Goal: Information Seeking & Learning: Learn about a topic

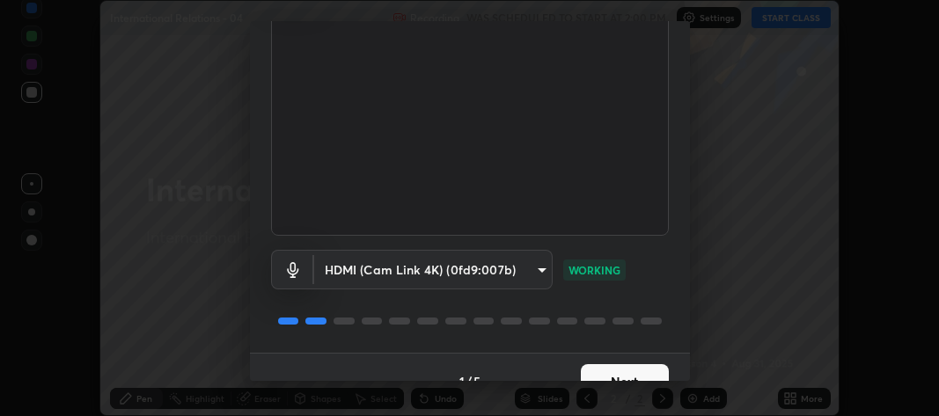
scroll to position [160, 0]
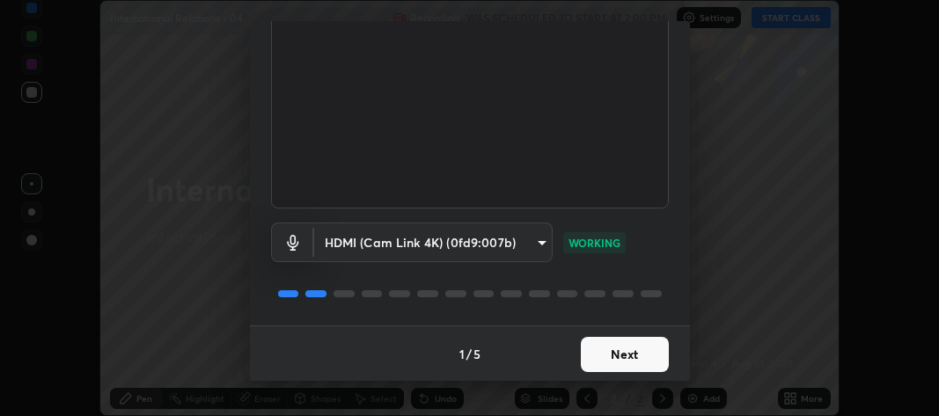
click at [623, 357] on button "Next" at bounding box center [625, 354] width 88 height 35
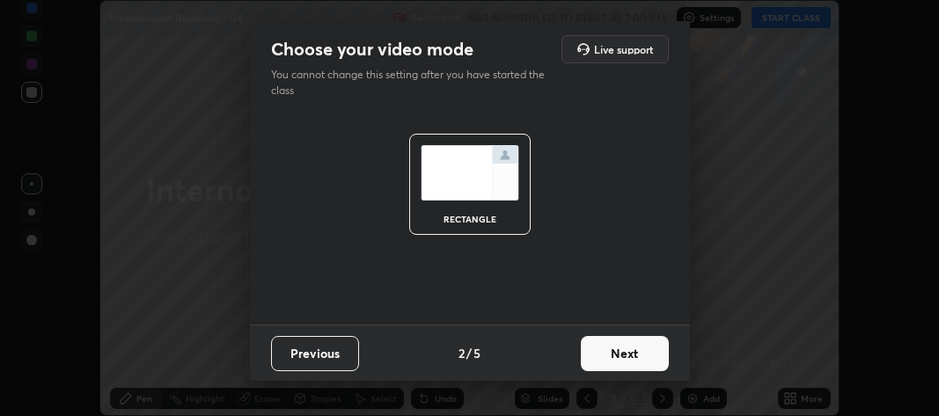
scroll to position [0, 0]
click at [627, 357] on button "Next" at bounding box center [625, 353] width 88 height 35
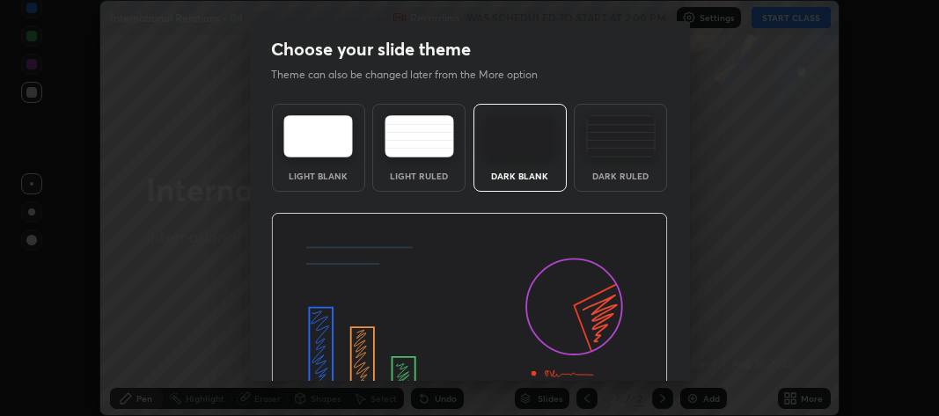
click at [636, 359] on img at bounding box center [469, 324] width 397 height 223
click at [645, 363] on img at bounding box center [469, 324] width 397 height 223
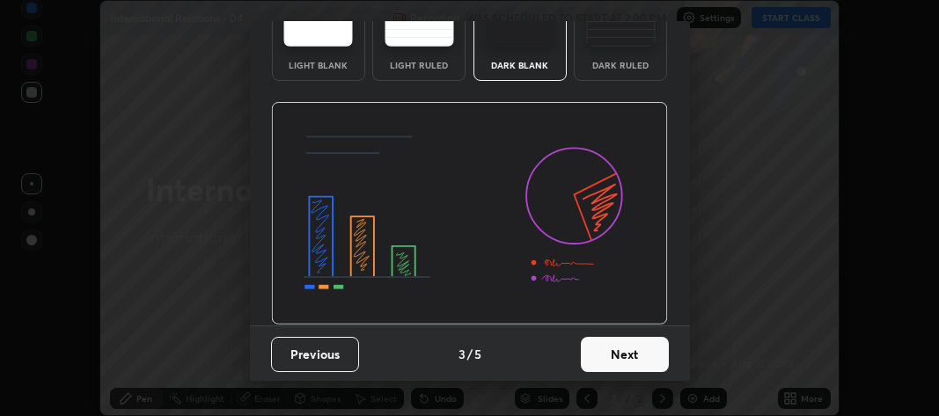
click at [621, 349] on button "Next" at bounding box center [625, 354] width 88 height 35
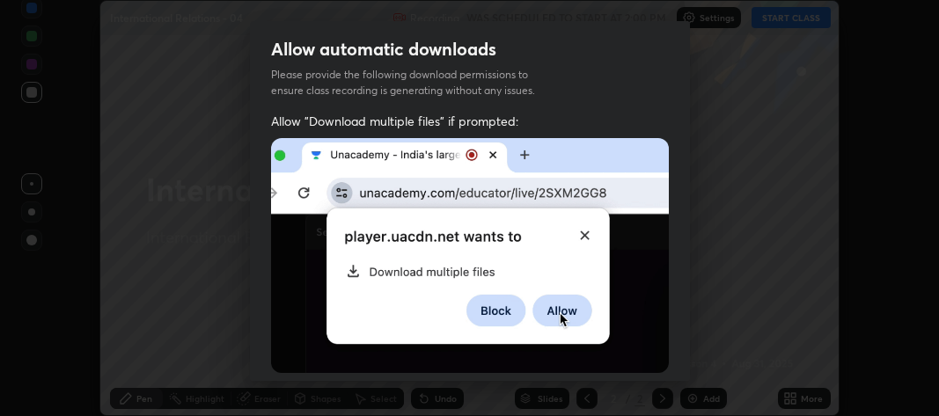
click at [636, 356] on img at bounding box center [470, 255] width 398 height 235
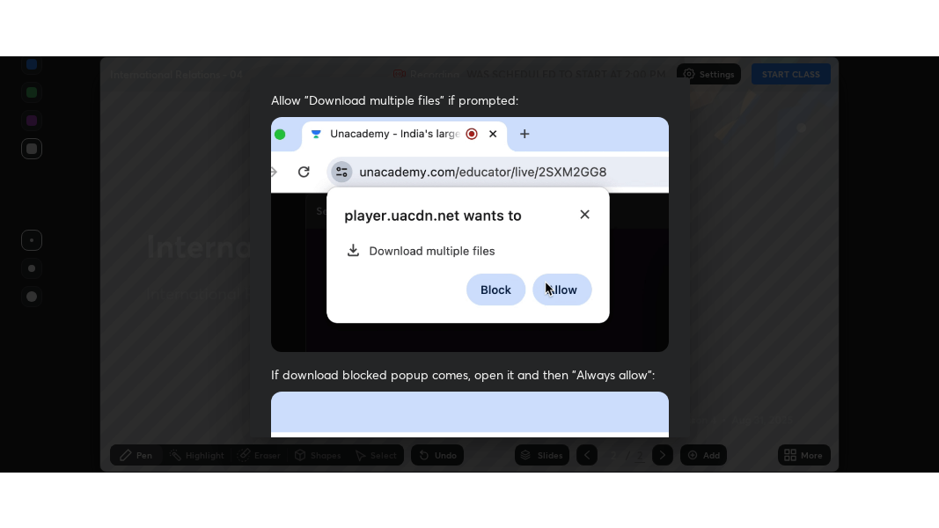
scroll to position [519, 0]
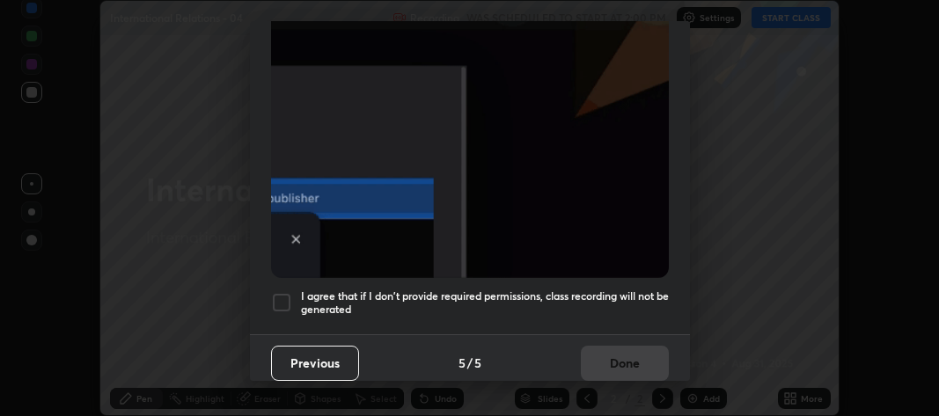
click at [280, 292] on div at bounding box center [281, 302] width 21 height 21
click at [596, 356] on button "Done" at bounding box center [625, 363] width 88 height 35
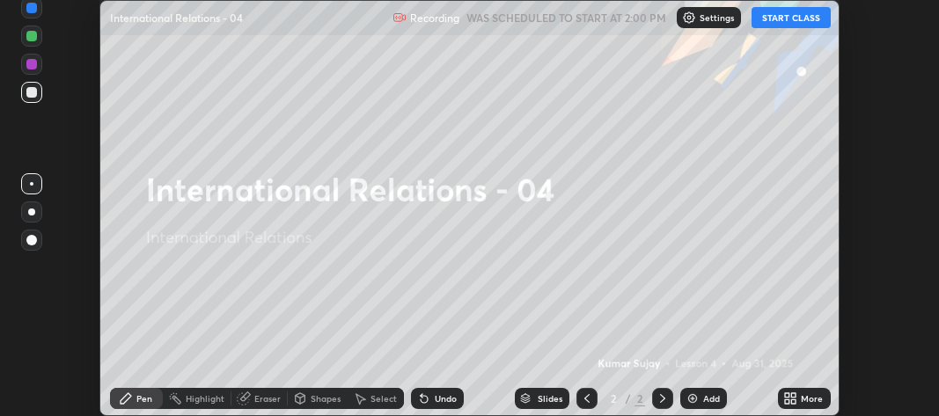
click at [787, 396] on icon at bounding box center [787, 395] width 4 height 4
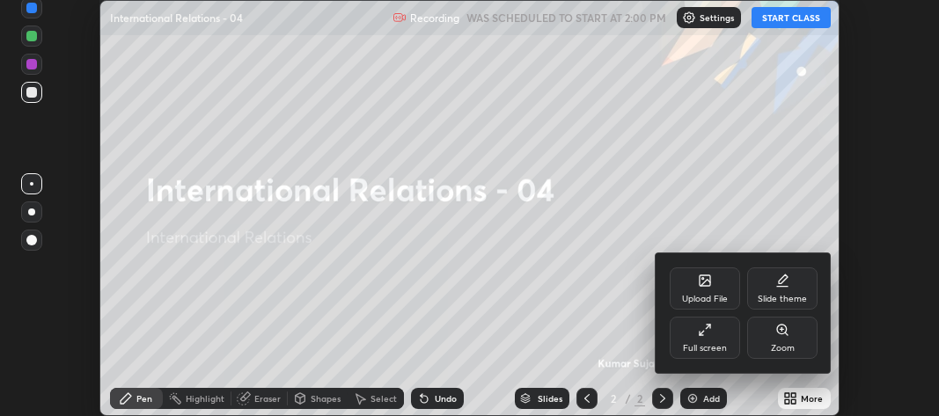
click at [694, 342] on div "Full screen" at bounding box center [705, 338] width 70 height 42
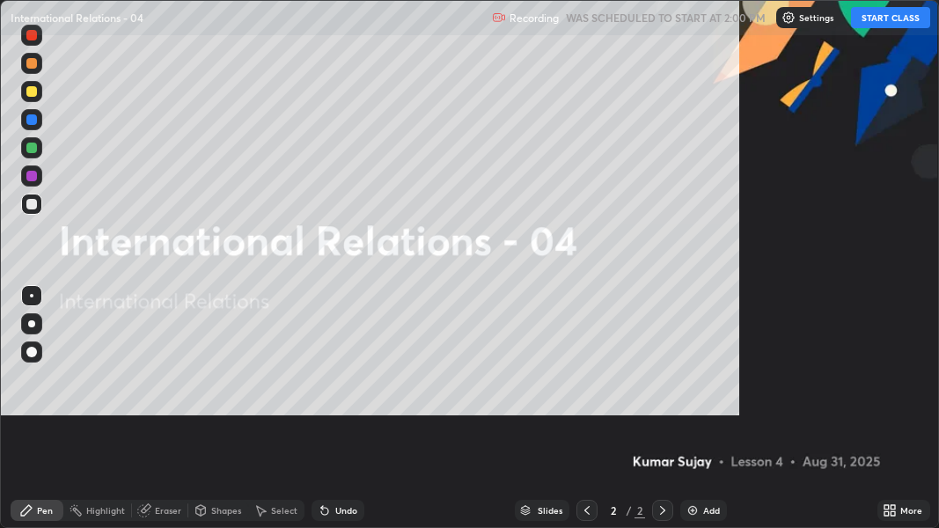
scroll to position [528, 939]
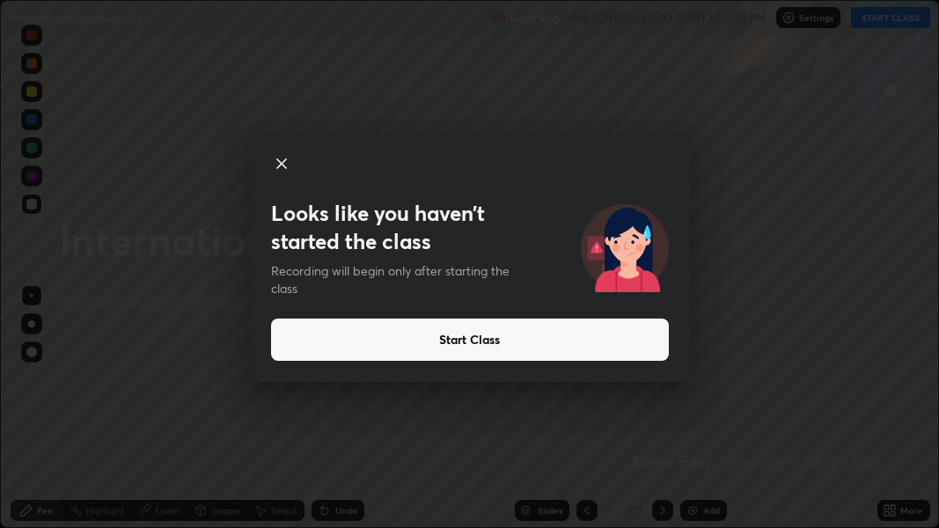
click at [401, 336] on button "Start Class" at bounding box center [470, 340] width 398 height 42
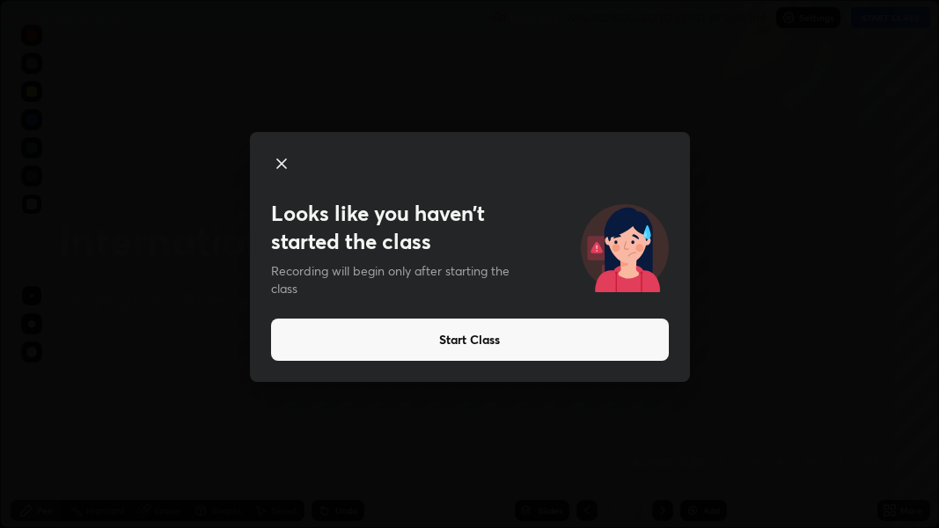
click at [410, 341] on button "Start Class" at bounding box center [470, 340] width 398 height 42
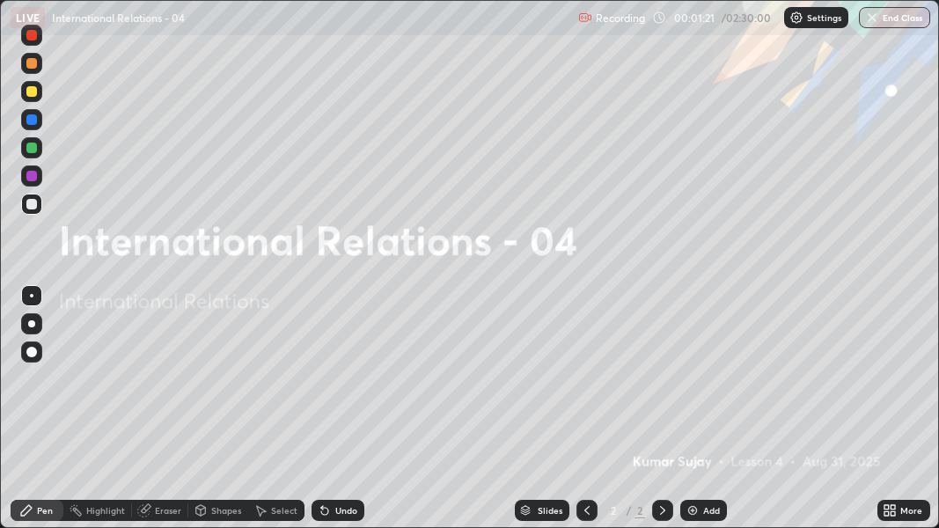
click at [704, 415] on div "Add" at bounding box center [711, 510] width 17 height 9
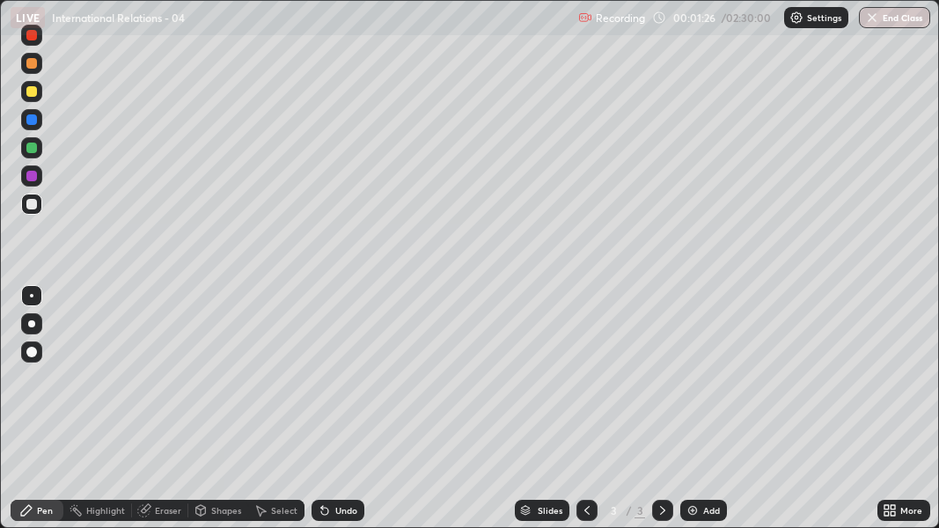
click at [34, 350] on div at bounding box center [31, 352] width 11 height 11
click at [32, 349] on div at bounding box center [31, 352] width 11 height 11
click at [32, 208] on div at bounding box center [31, 204] width 11 height 11
click at [32, 353] on div at bounding box center [31, 352] width 11 height 11
click at [32, 211] on div at bounding box center [31, 204] width 21 height 21
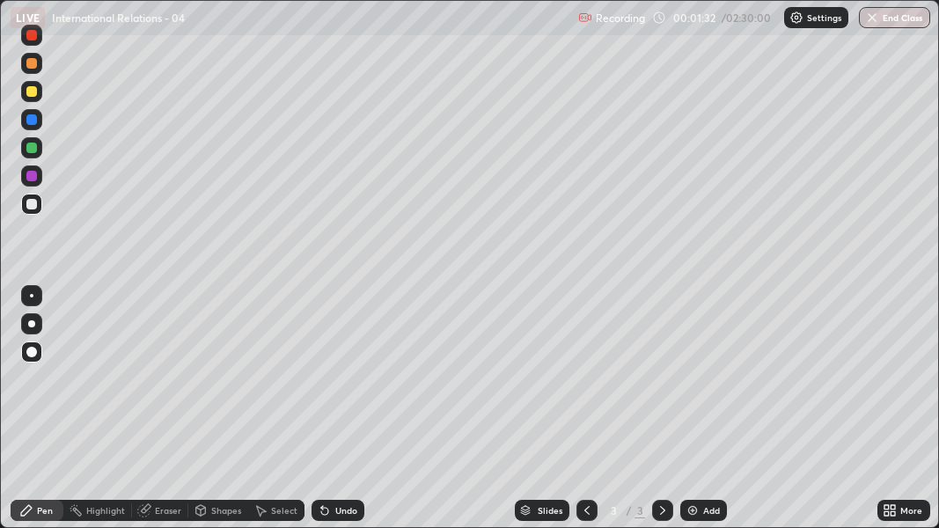
click at [33, 349] on div at bounding box center [31, 352] width 11 height 11
click at [695, 415] on img at bounding box center [692, 510] width 14 height 14
click at [29, 345] on div at bounding box center [31, 351] width 21 height 21
click at [692, 415] on img at bounding box center [692, 510] width 14 height 14
click at [700, 415] on div "Add" at bounding box center [703, 510] width 47 height 21
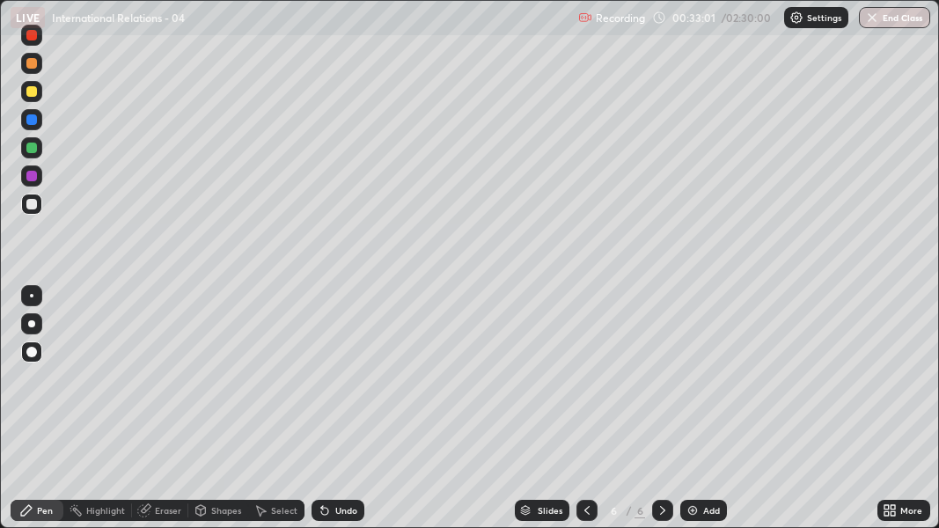
click at [695, 415] on img at bounding box center [692, 510] width 14 height 14
click at [692, 415] on img at bounding box center [692, 510] width 14 height 14
click at [697, 415] on img at bounding box center [692, 510] width 14 height 14
click at [31, 205] on div at bounding box center [31, 204] width 11 height 11
click at [695, 415] on img at bounding box center [692, 510] width 14 height 14
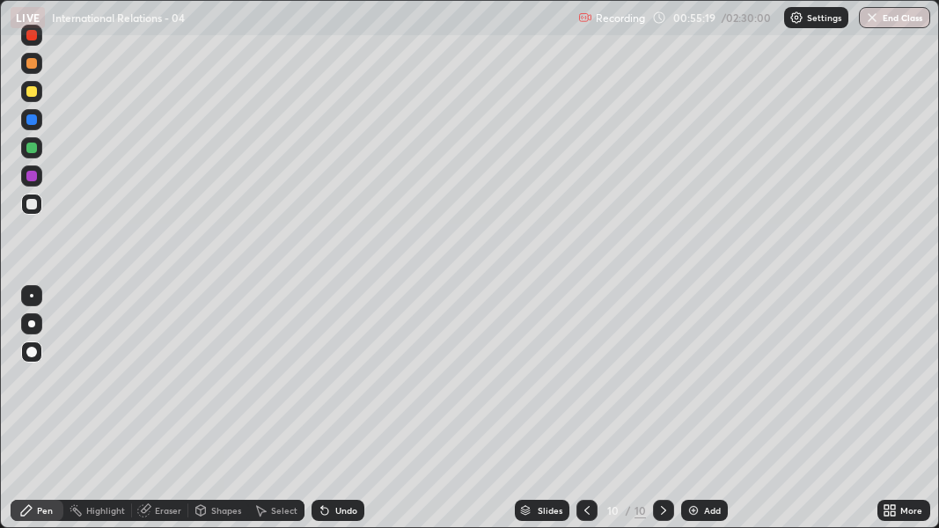
click at [408, 415] on div "Slides 10 / 10 Add" at bounding box center [620, 510] width 513 height 35
click at [417, 415] on div "Slides 10 / 10 Add" at bounding box center [620, 510] width 513 height 35
click at [416, 415] on div "Slides 10 / 10 Add" at bounding box center [620, 510] width 513 height 35
click at [33, 95] on div at bounding box center [31, 91] width 11 height 11
click at [36, 92] on div at bounding box center [31, 91] width 11 height 11
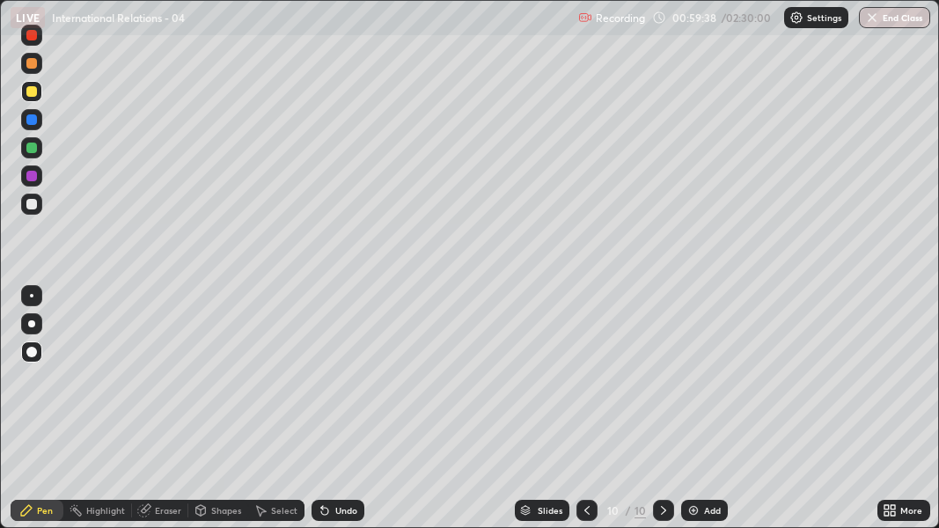
click at [36, 93] on div at bounding box center [31, 91] width 11 height 11
click at [699, 415] on div "Add" at bounding box center [704, 510] width 47 height 21
click at [580, 415] on icon at bounding box center [587, 510] width 14 height 14
click at [581, 415] on icon at bounding box center [587, 510] width 14 height 14
click at [535, 415] on div "Slides" at bounding box center [542, 510] width 55 height 21
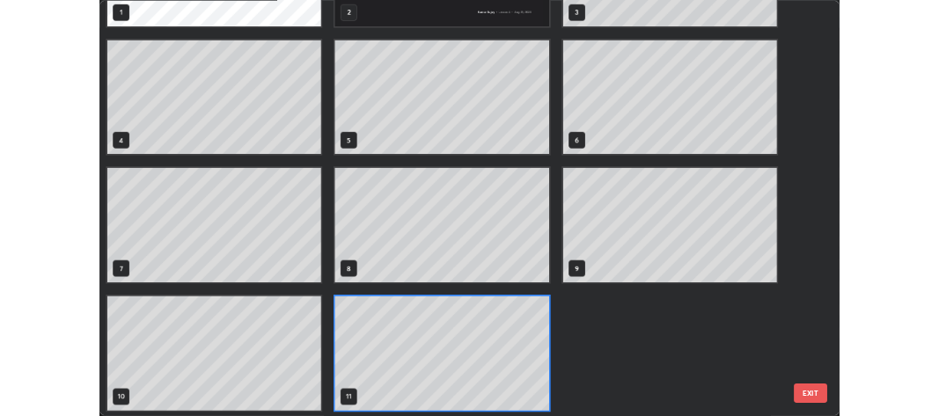
scroll to position [123, 0]
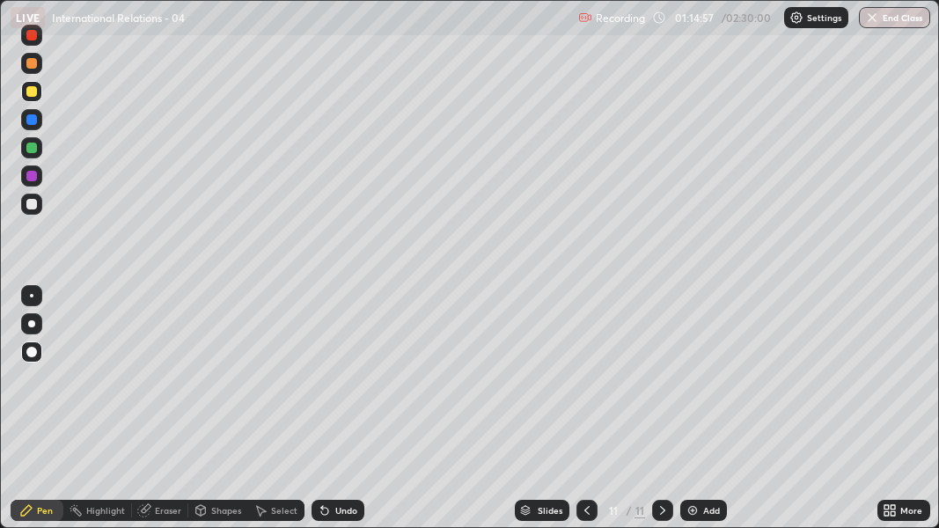
click at [699, 415] on div "Add" at bounding box center [703, 510] width 47 height 21
click at [29, 205] on div at bounding box center [31, 204] width 11 height 11
click at [165, 415] on div "Eraser" at bounding box center [168, 510] width 26 height 9
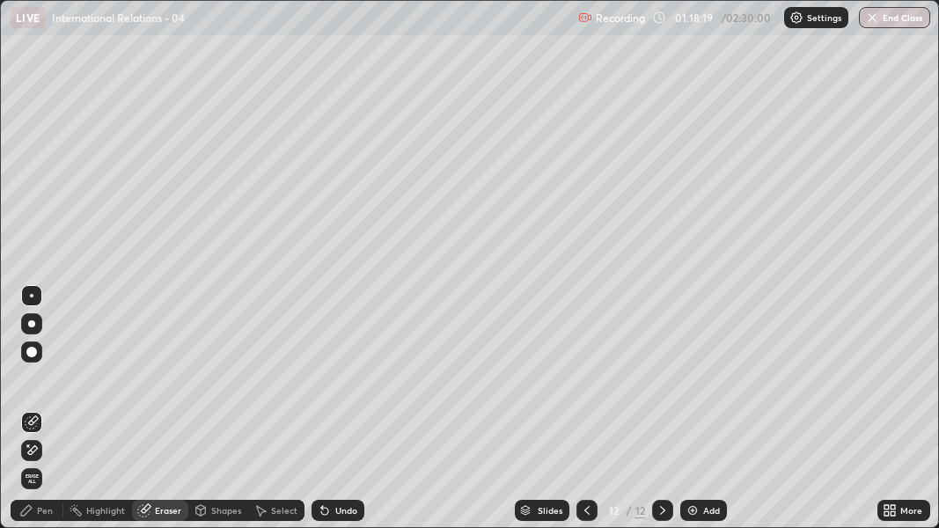
click at [33, 355] on div at bounding box center [31, 352] width 11 height 11
click at [51, 415] on div "Pen" at bounding box center [45, 510] width 16 height 9
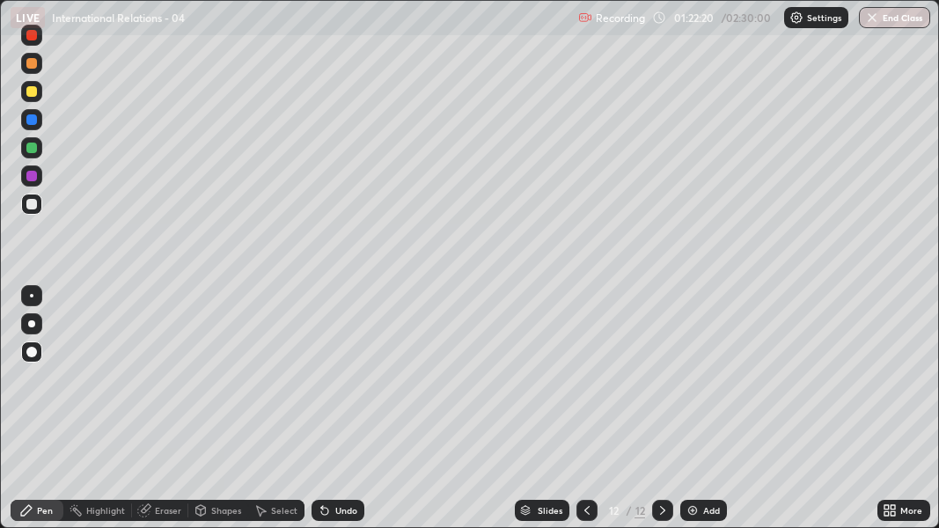
click at [889, 415] on icon at bounding box center [886, 513] width 4 height 4
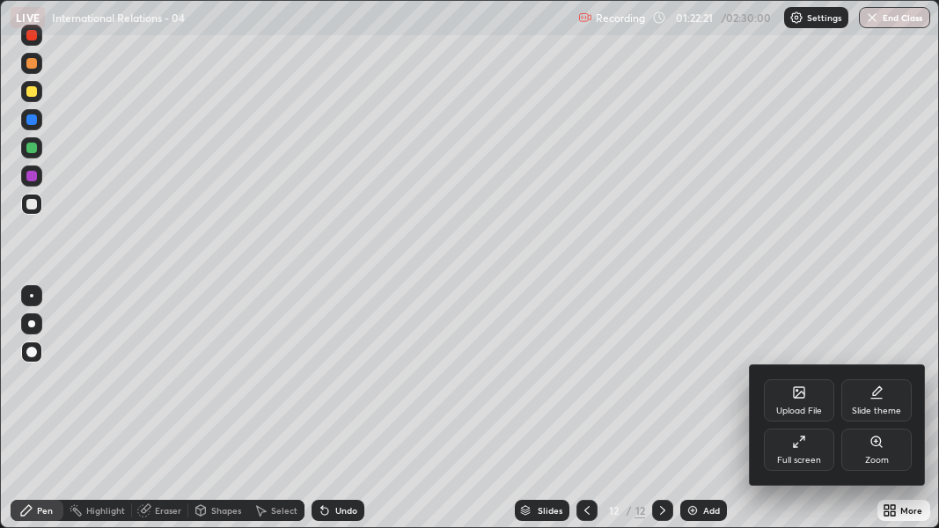
click at [812, 415] on div "Full screen" at bounding box center [799, 449] width 70 height 42
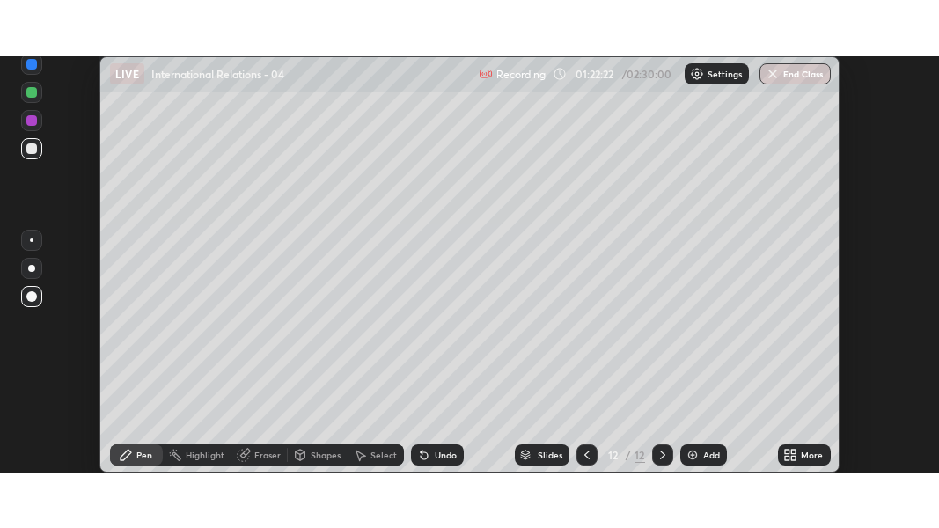
scroll to position [87568, 87045]
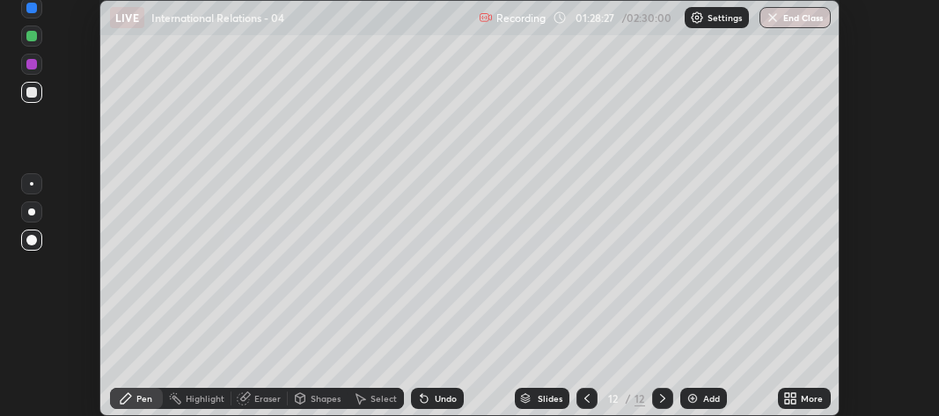
click at [791, 391] on div "More" at bounding box center [804, 398] width 53 height 21
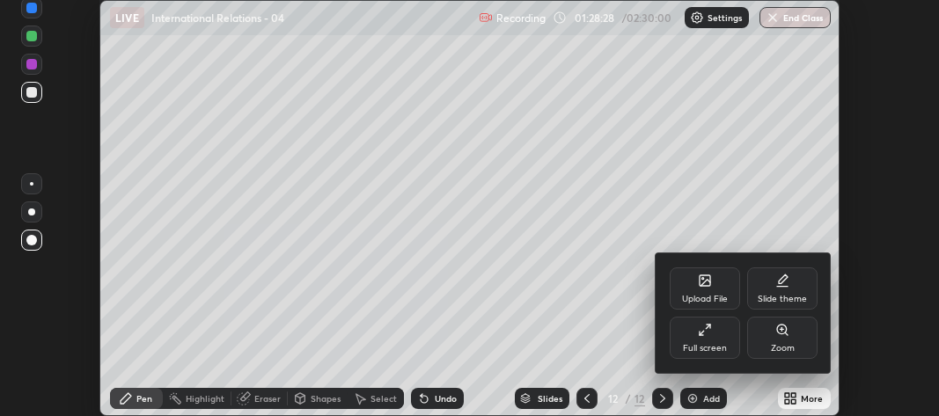
click at [707, 338] on div "Full screen" at bounding box center [705, 338] width 70 height 42
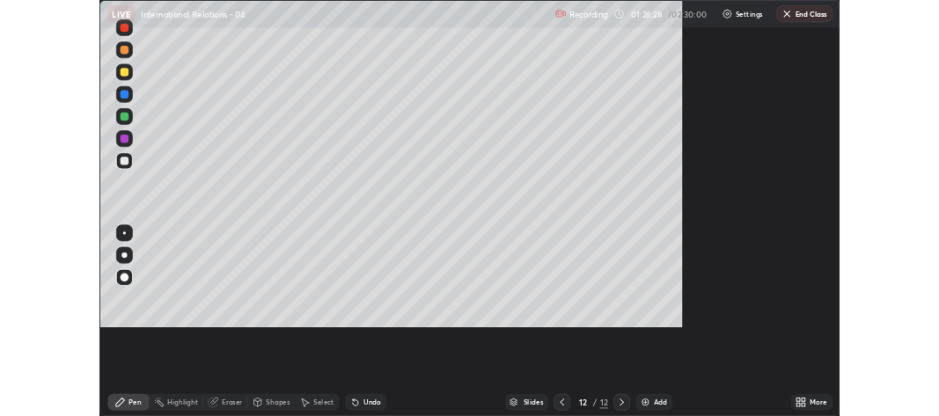
scroll to position [528, 939]
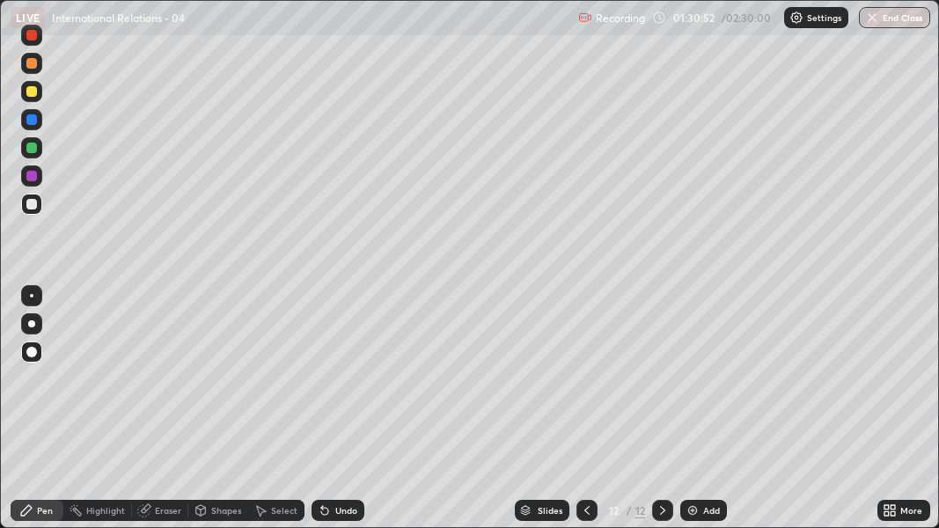
click at [690, 415] on img at bounding box center [692, 510] width 14 height 14
click at [699, 415] on div "Add" at bounding box center [703, 510] width 47 height 21
click at [705, 415] on div "Add" at bounding box center [711, 510] width 17 height 9
click at [661, 415] on icon at bounding box center [662, 510] width 14 height 14
click at [693, 415] on img at bounding box center [692, 510] width 14 height 14
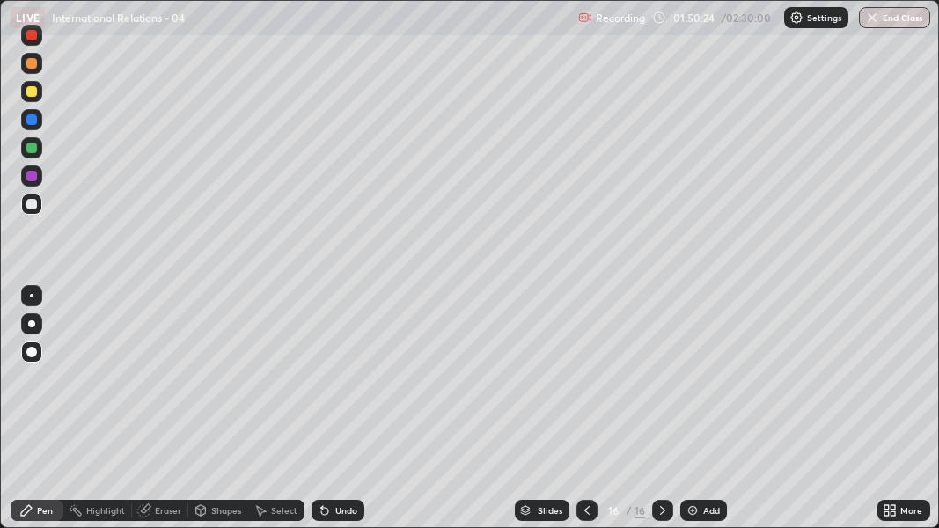
click at [894, 415] on icon at bounding box center [893, 507] width 4 height 4
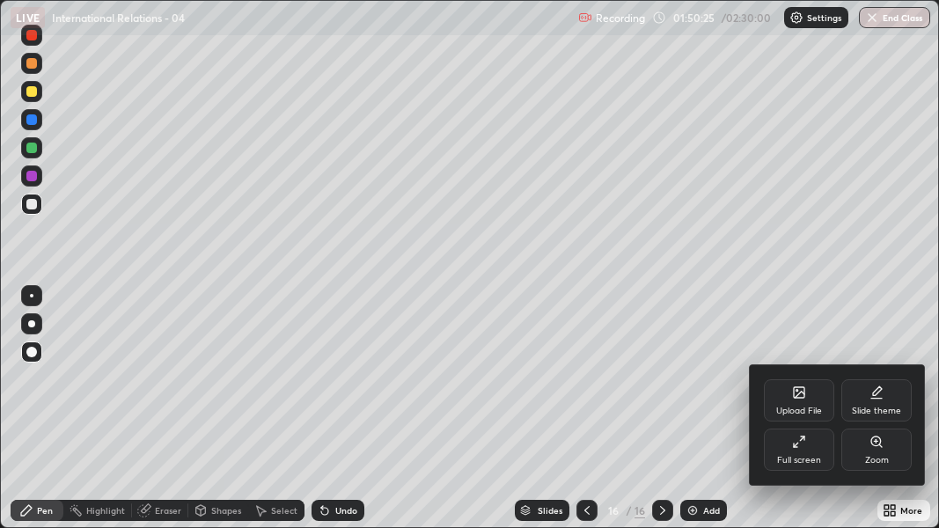
click at [816, 415] on div "Full screen" at bounding box center [799, 449] width 70 height 42
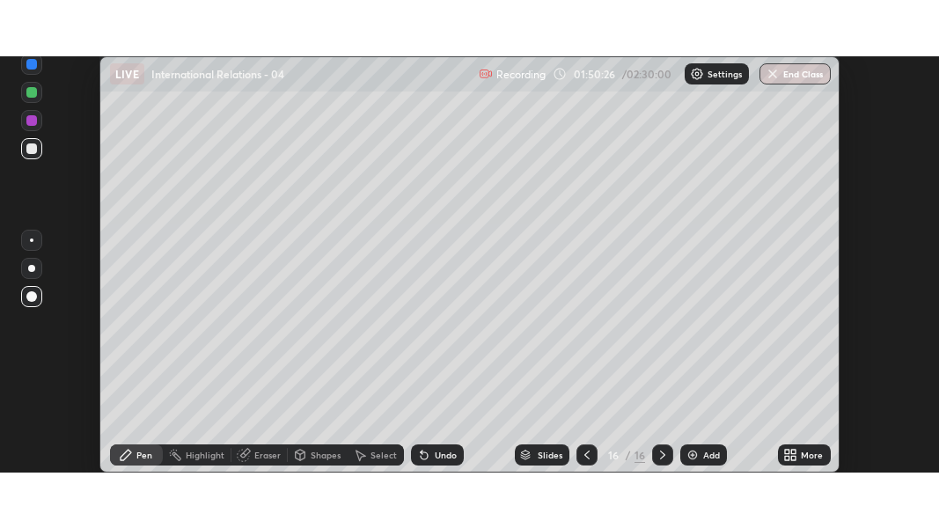
scroll to position [87568, 87045]
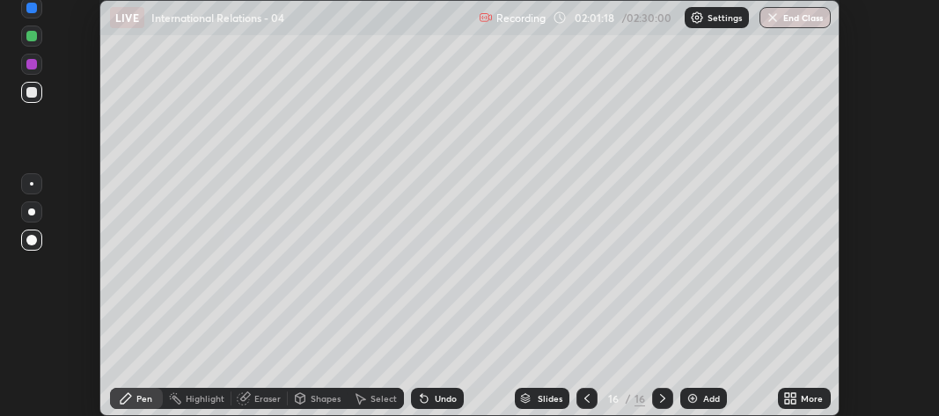
click at [796, 393] on icon at bounding box center [794, 395] width 4 height 4
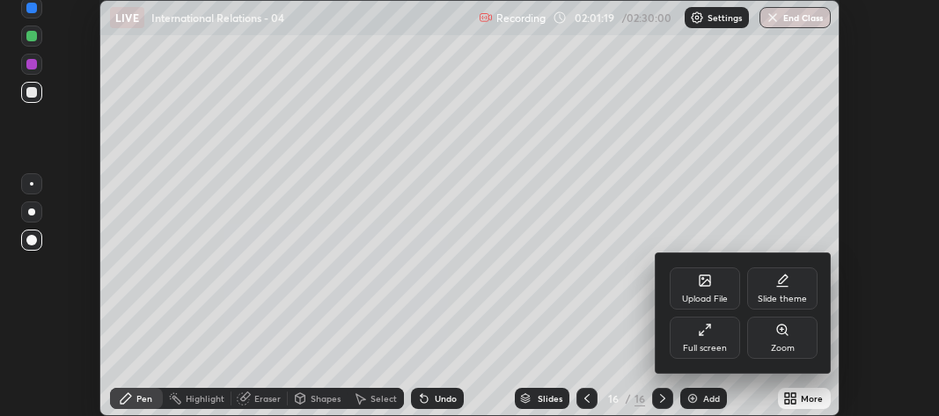
click at [703, 344] on div "Full screen" at bounding box center [705, 348] width 44 height 9
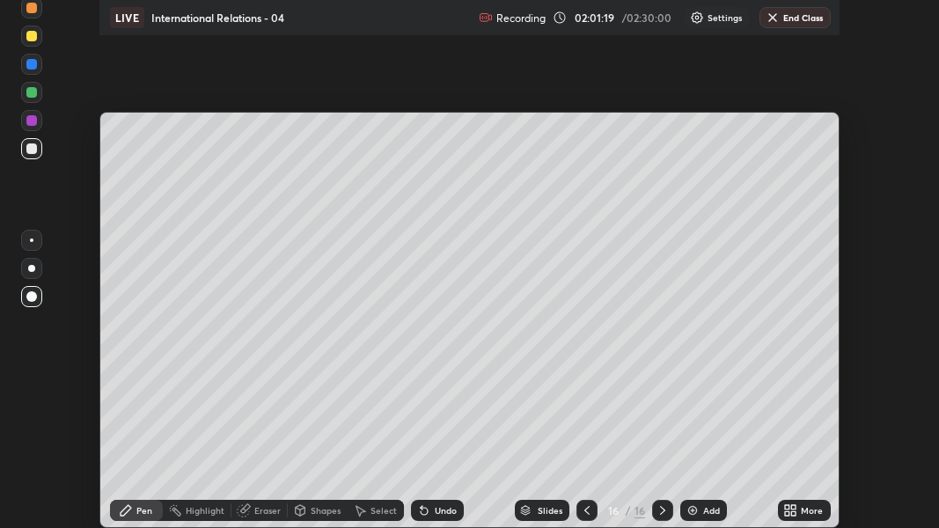
scroll to position [528, 939]
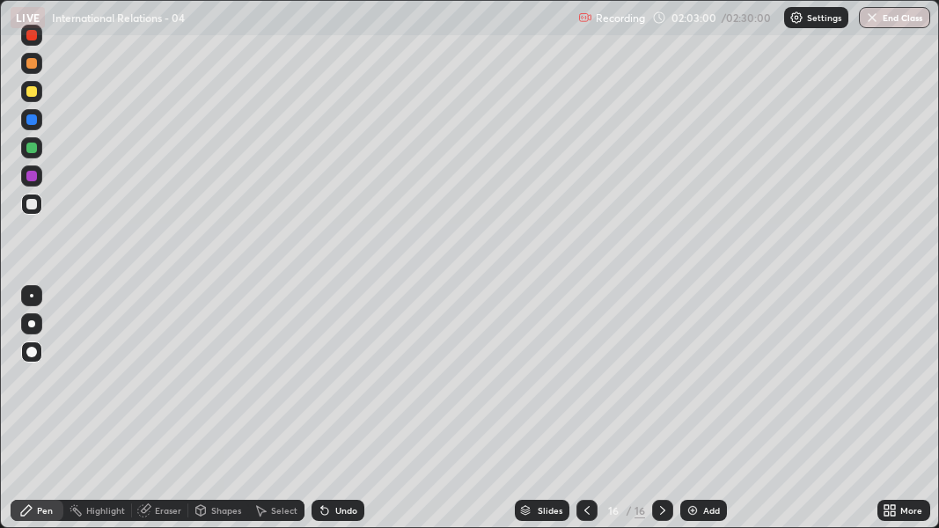
click at [692, 415] on img at bounding box center [692, 510] width 14 height 14
click at [703, 506] on div "Add" at bounding box center [711, 510] width 17 height 9
click at [33, 95] on div at bounding box center [31, 91] width 11 height 11
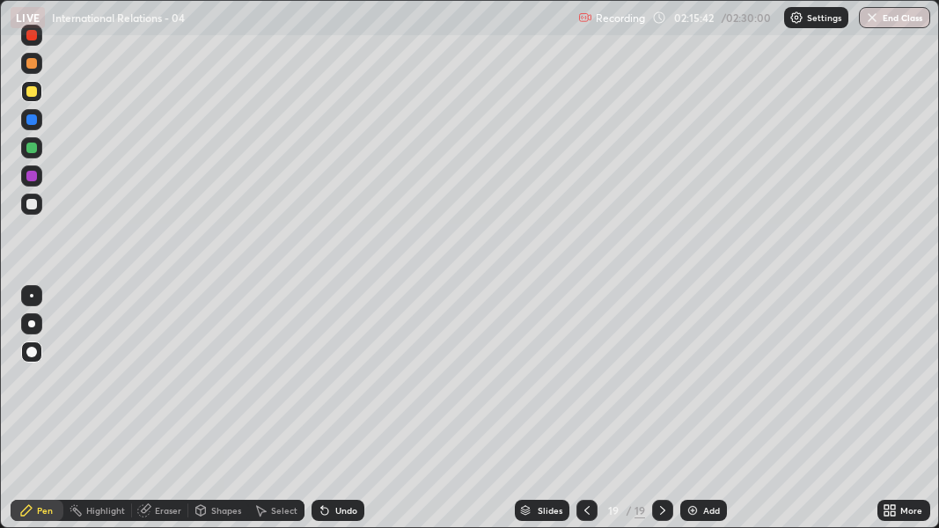
click at [688, 509] on img at bounding box center [692, 510] width 14 height 14
click at [585, 509] on icon at bounding box center [586, 510] width 14 height 14
click at [589, 505] on icon at bounding box center [586, 510] width 14 height 14
click at [699, 509] on div "Add" at bounding box center [704, 510] width 47 height 21
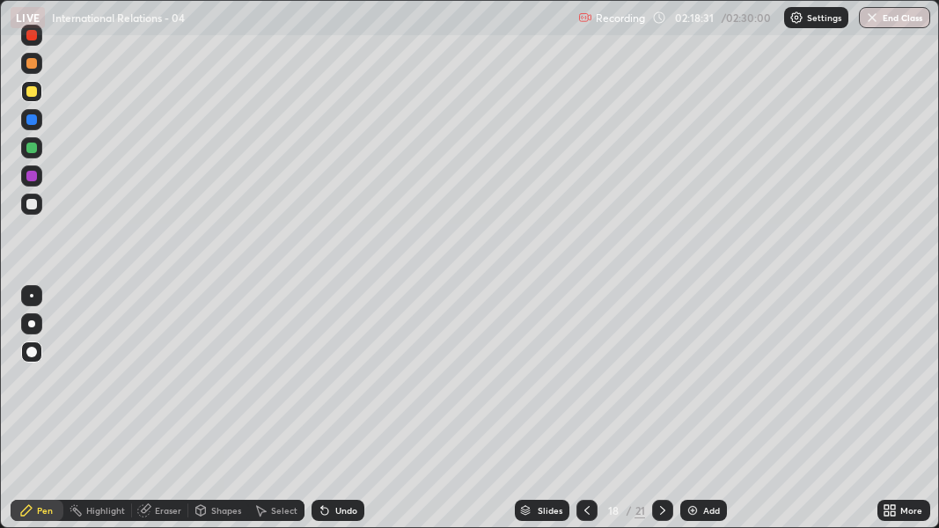
click at [30, 355] on div at bounding box center [31, 352] width 11 height 11
click at [33, 205] on div at bounding box center [31, 204] width 11 height 11
click at [33, 209] on div at bounding box center [31, 204] width 11 height 11
click at [694, 510] on img at bounding box center [692, 510] width 14 height 14
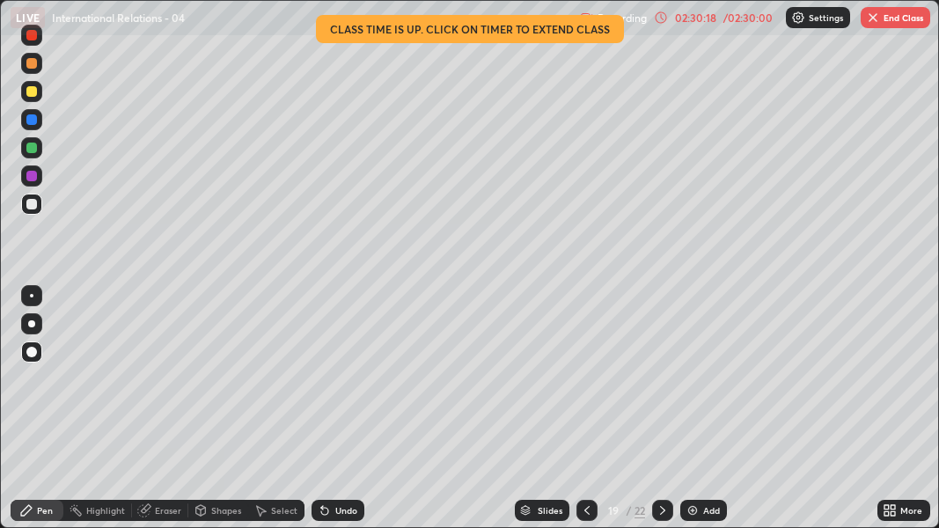
click at [894, 17] on button "End Class" at bounding box center [895, 17] width 70 height 21
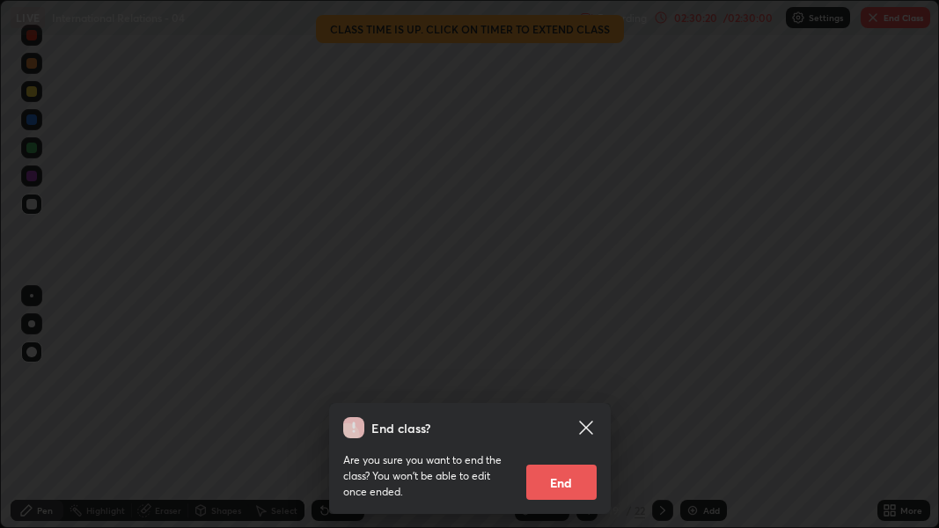
click at [558, 479] on button "End" at bounding box center [561, 482] width 70 height 35
